Goal: Navigation & Orientation: Go to known website

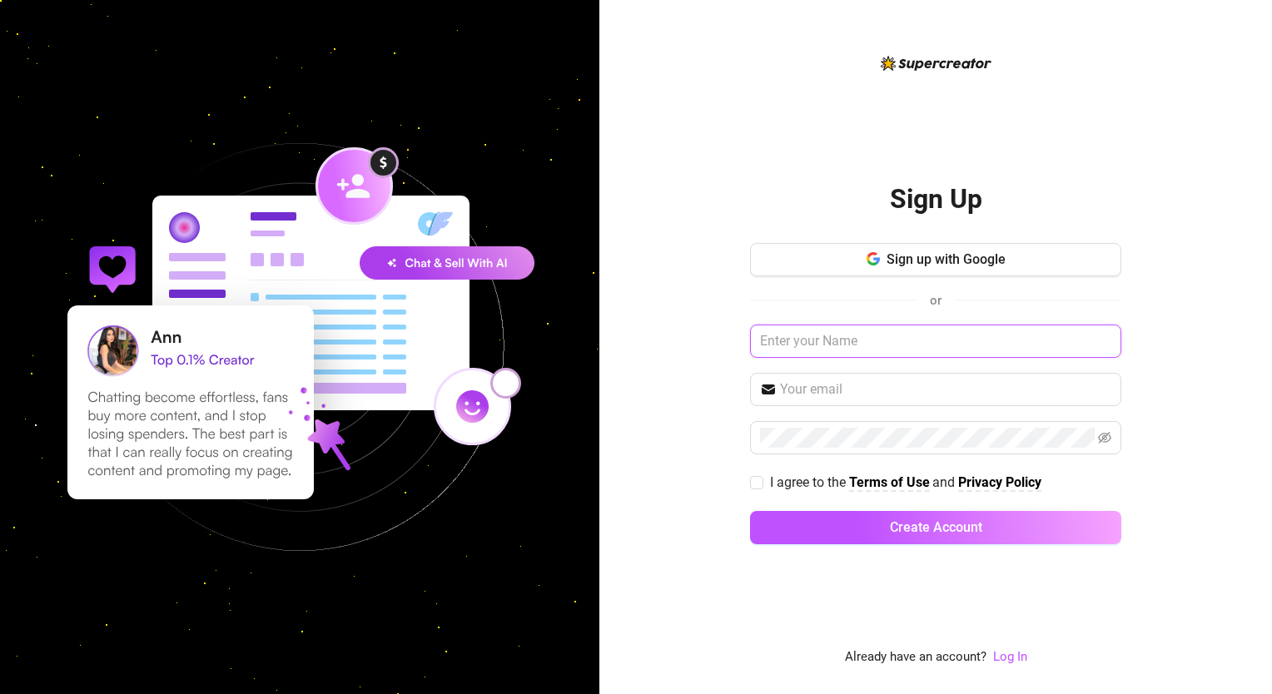
click at [876, 352] on input "text" at bounding box center [935, 341] width 371 height 33
click at [1007, 657] on link "Log In" at bounding box center [1010, 656] width 34 height 15
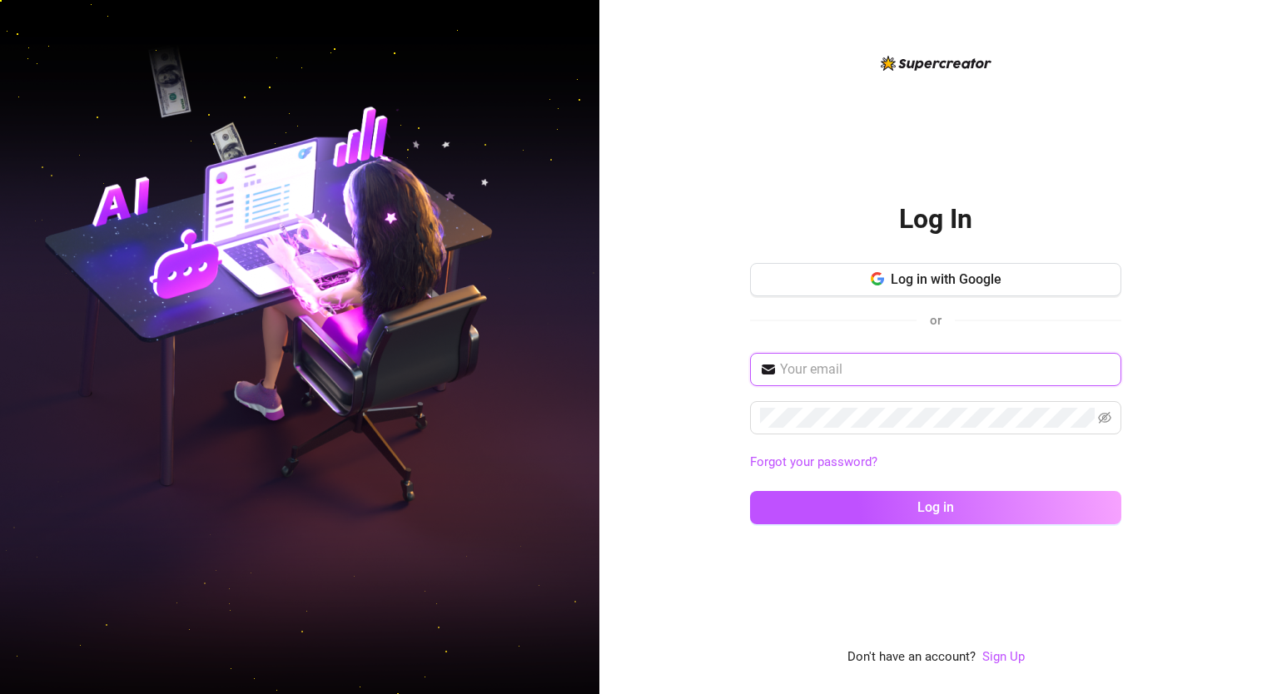
click at [816, 363] on input "text" at bounding box center [945, 370] width 331 height 20
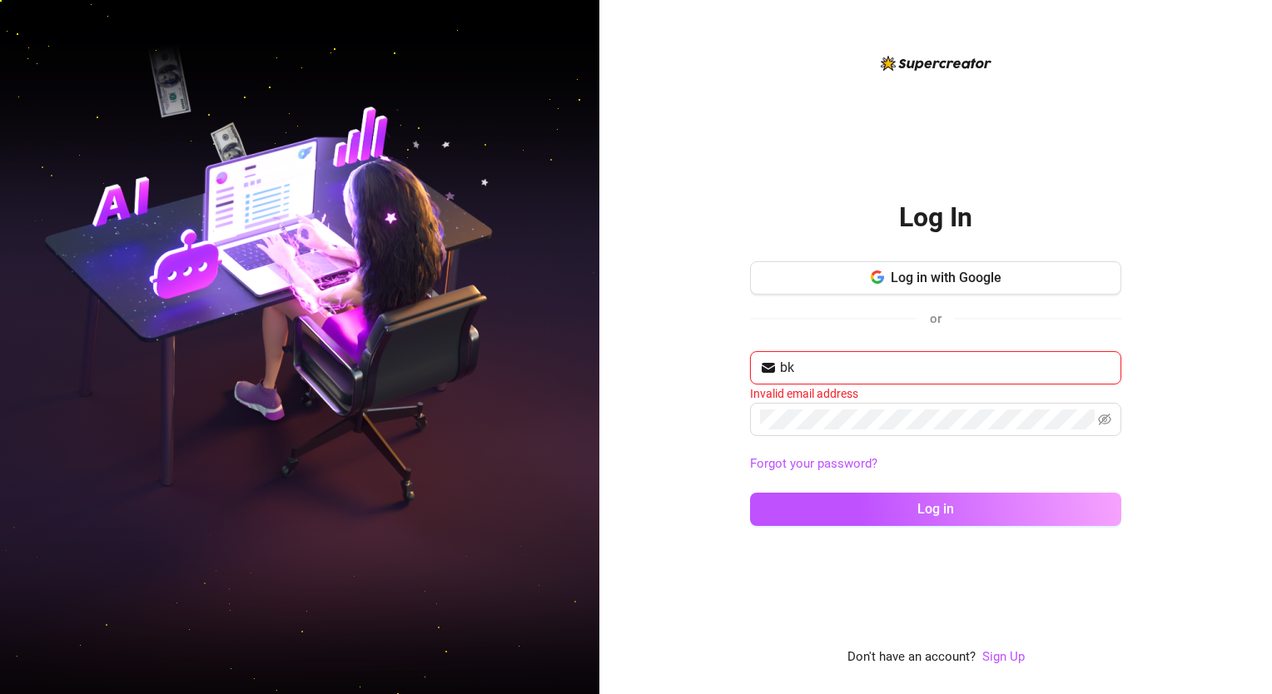
type input "b"
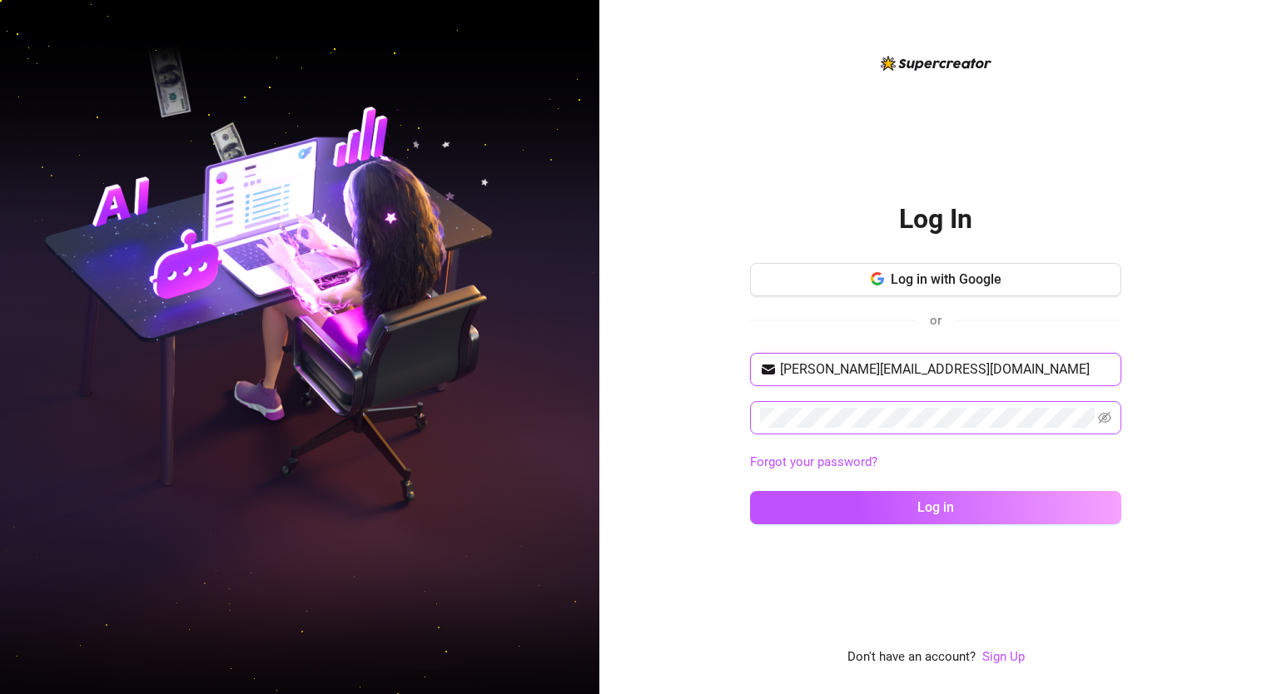
type input "[PERSON_NAME][EMAIL_ADDRESS][DOMAIN_NAME]"
click at [716, 428] on div "Log In Log in with Google or [EMAIL_ADDRESS][DOMAIN_NAME] Forgot your password?…" at bounding box center [935, 347] width 673 height 694
click at [750, 491] on button "Log in" at bounding box center [935, 507] width 371 height 33
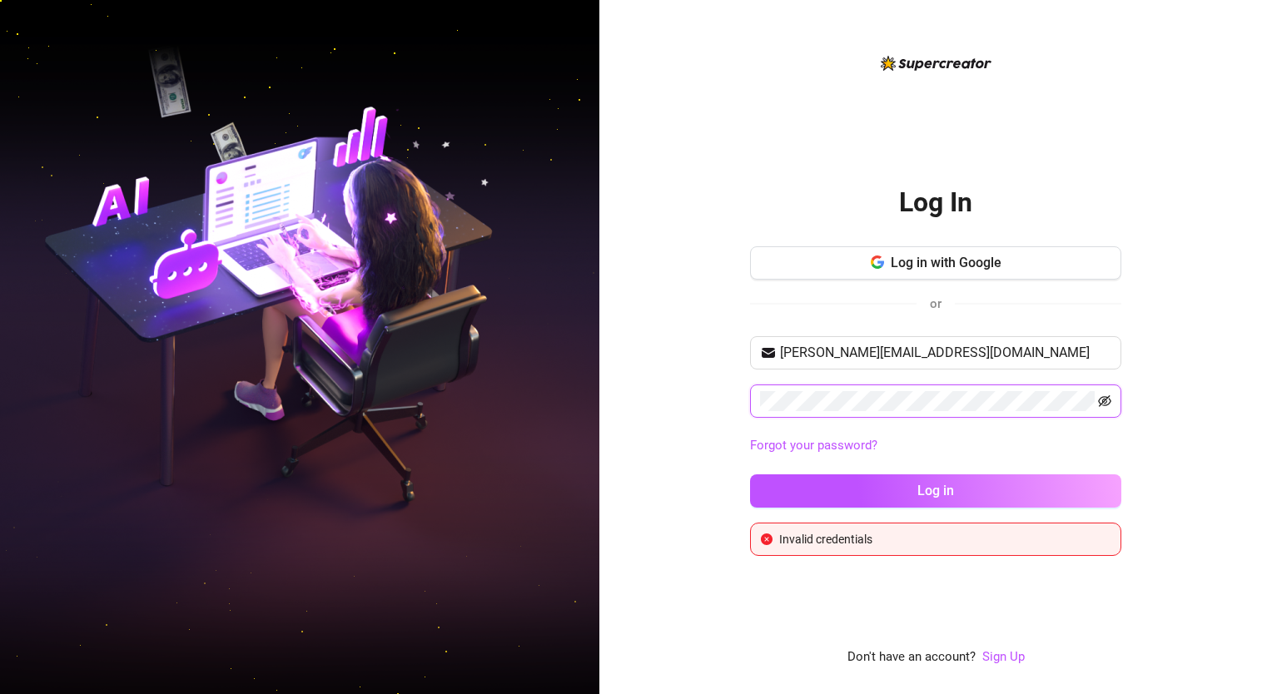
click at [1102, 404] on icon "eye-invisible" at bounding box center [1104, 401] width 13 height 13
click at [750, 475] on button "Log in" at bounding box center [935, 491] width 371 height 33
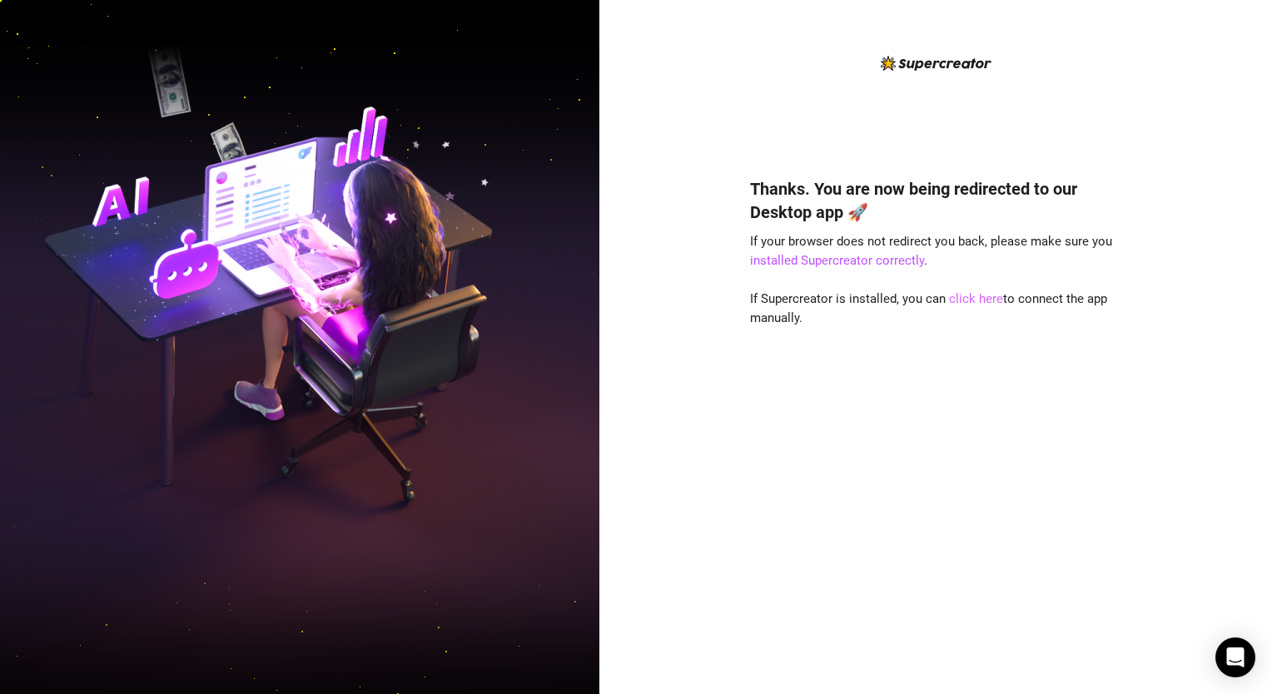
click at [972, 301] on link "click here" at bounding box center [976, 298] width 54 height 15
